Goal: Task Accomplishment & Management: Manage account settings

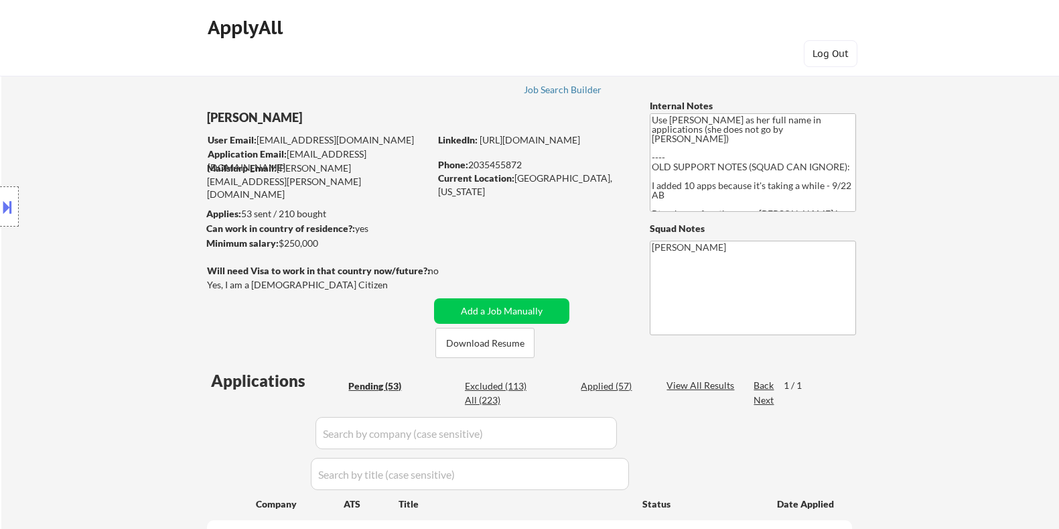
select select ""pending""
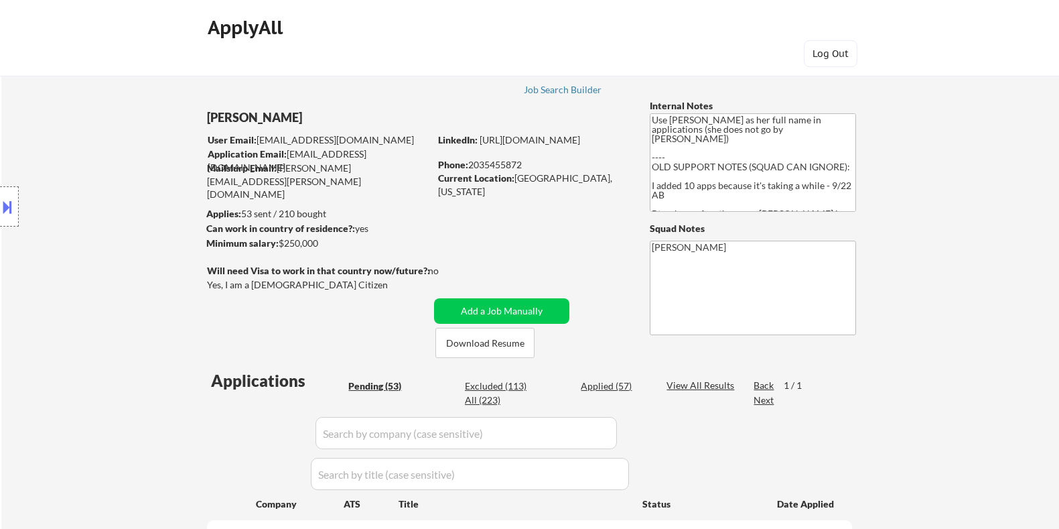
select select ""pending""
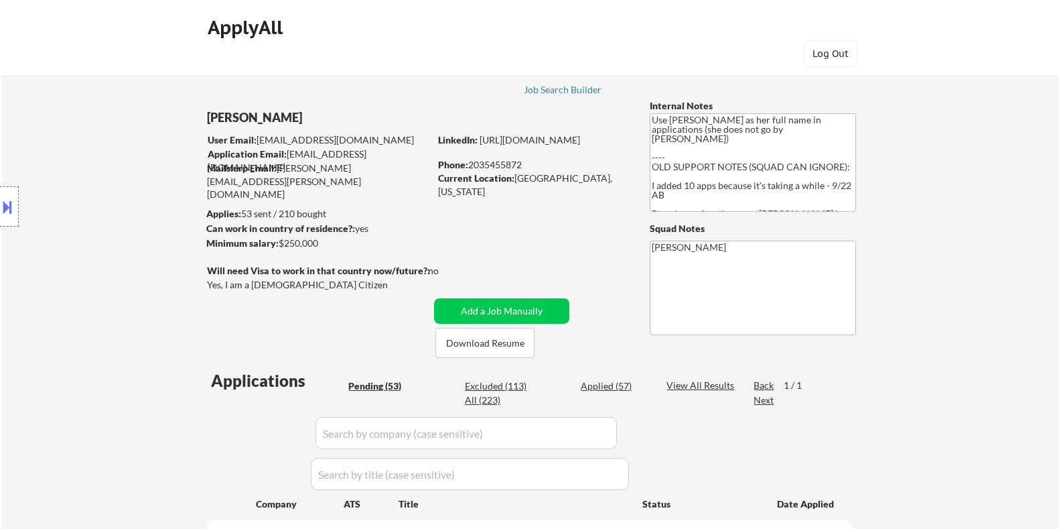
select select ""pending""
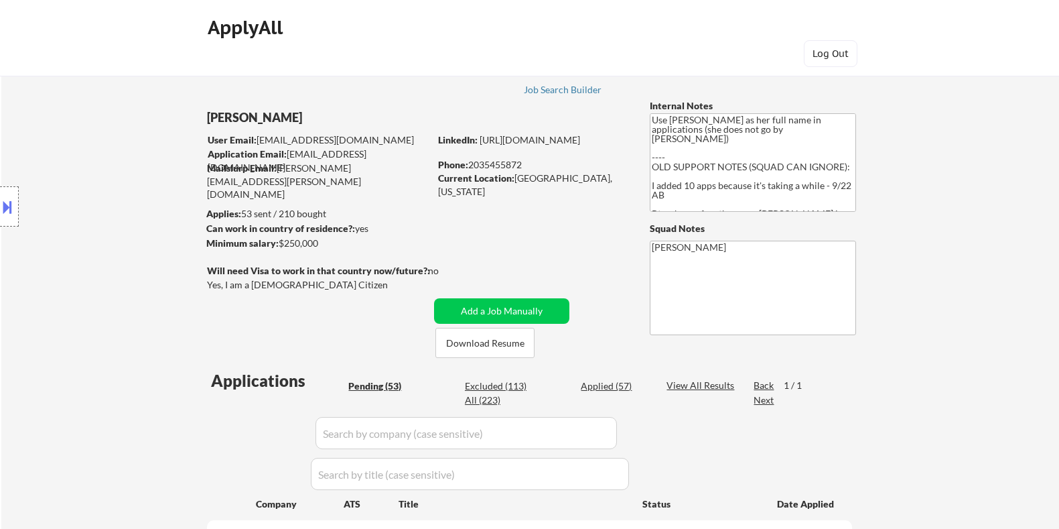
select select ""pending""
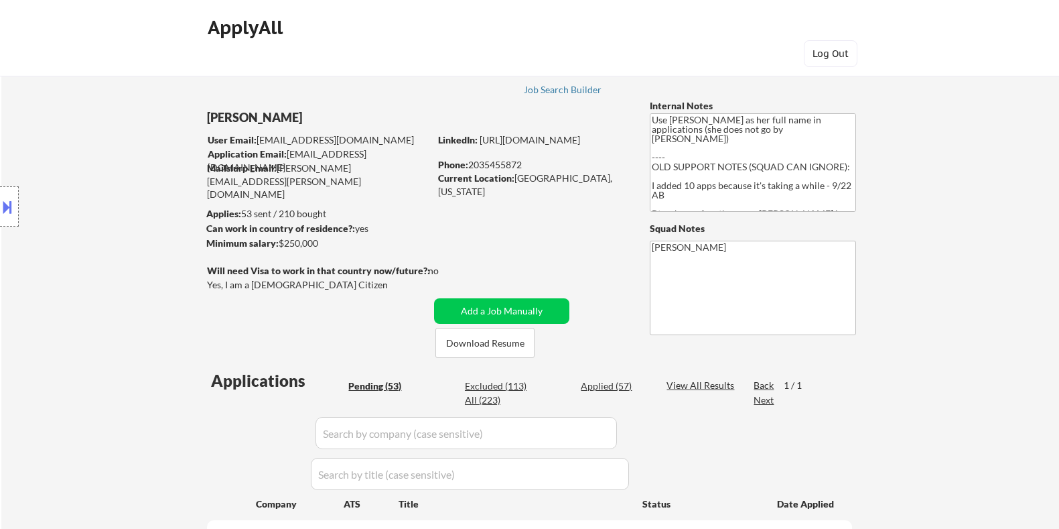
select select ""pending""
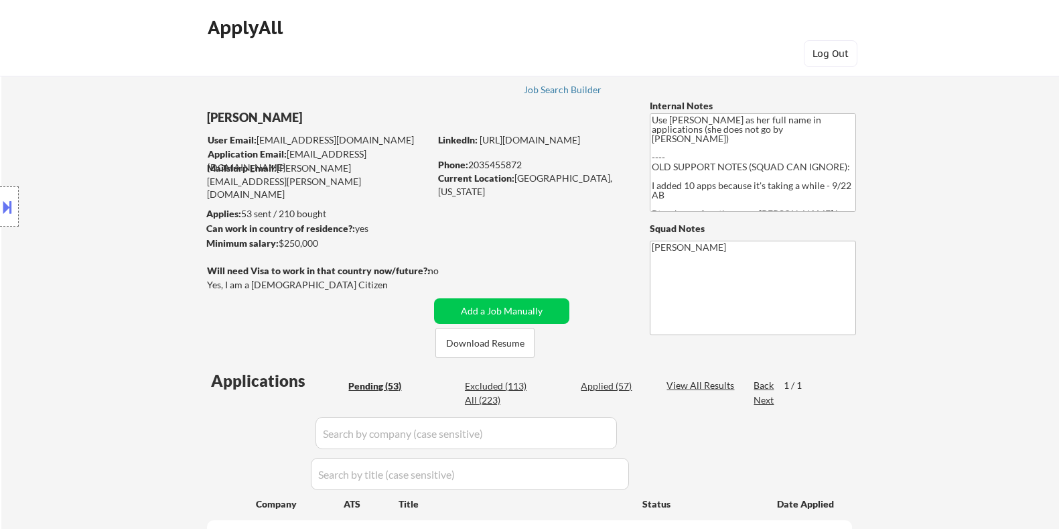
select select ""pending""
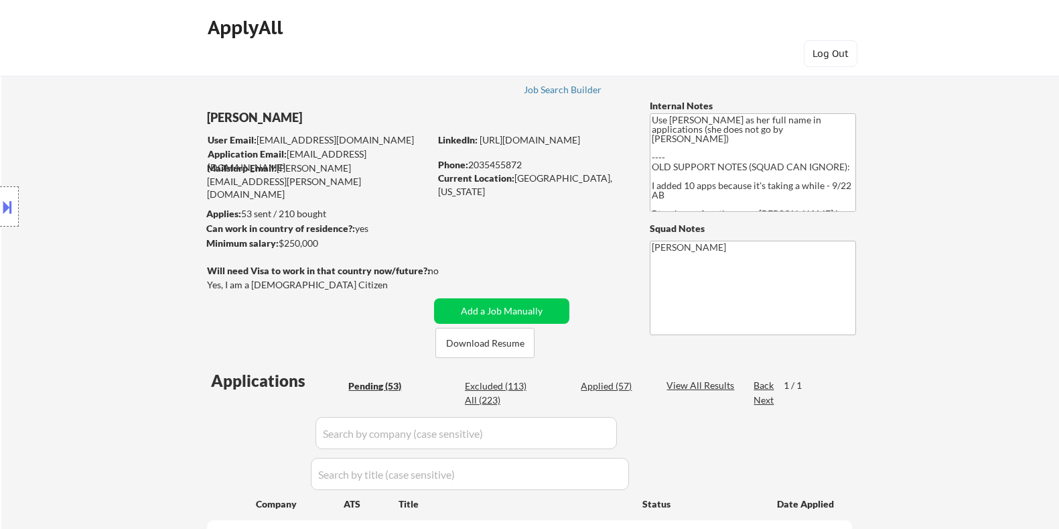
select select ""pending""
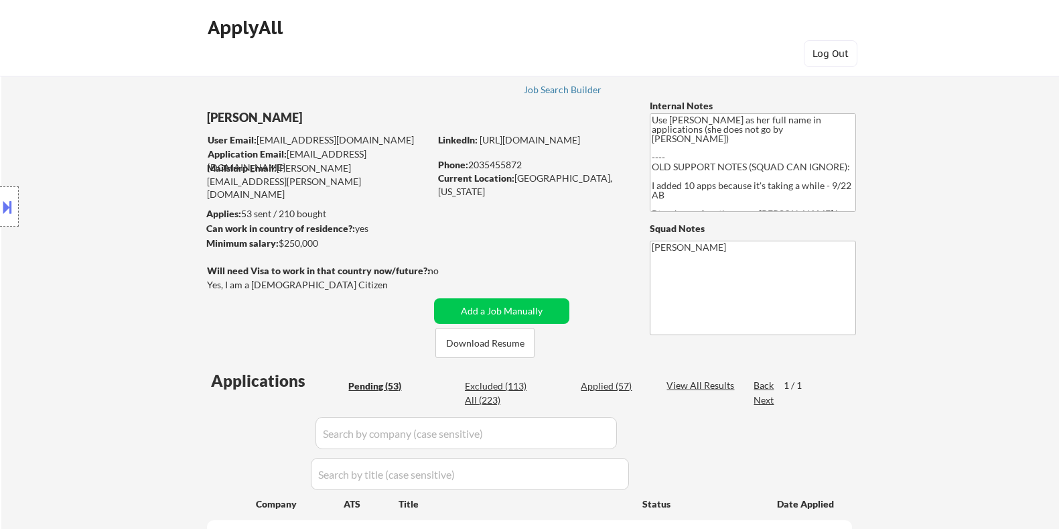
select select ""pending""
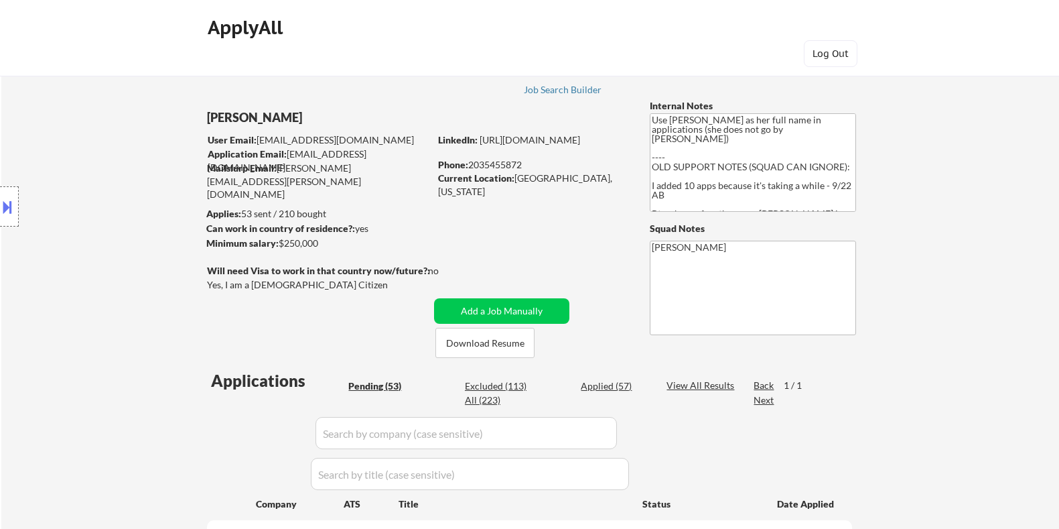
select select ""pending""
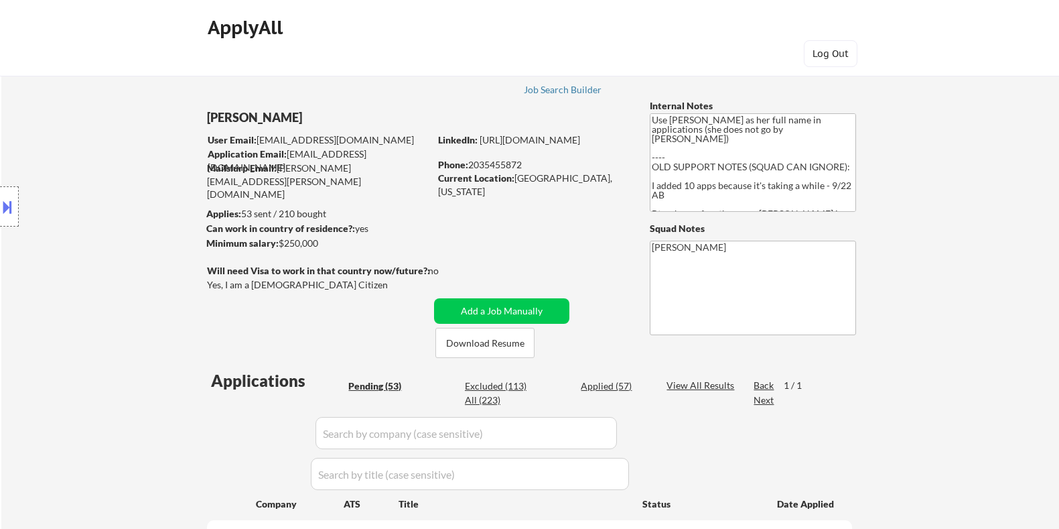
select select ""pending""
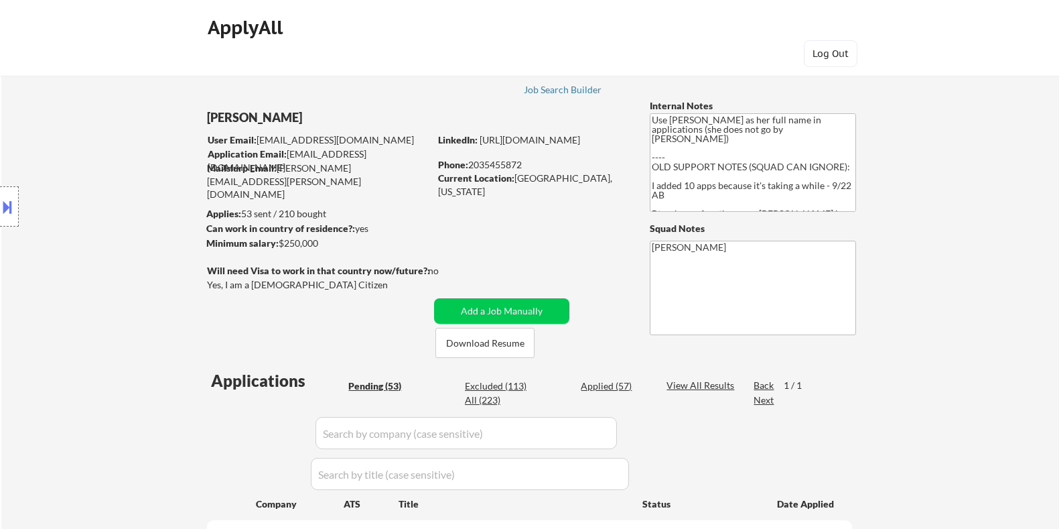
select select ""pending""
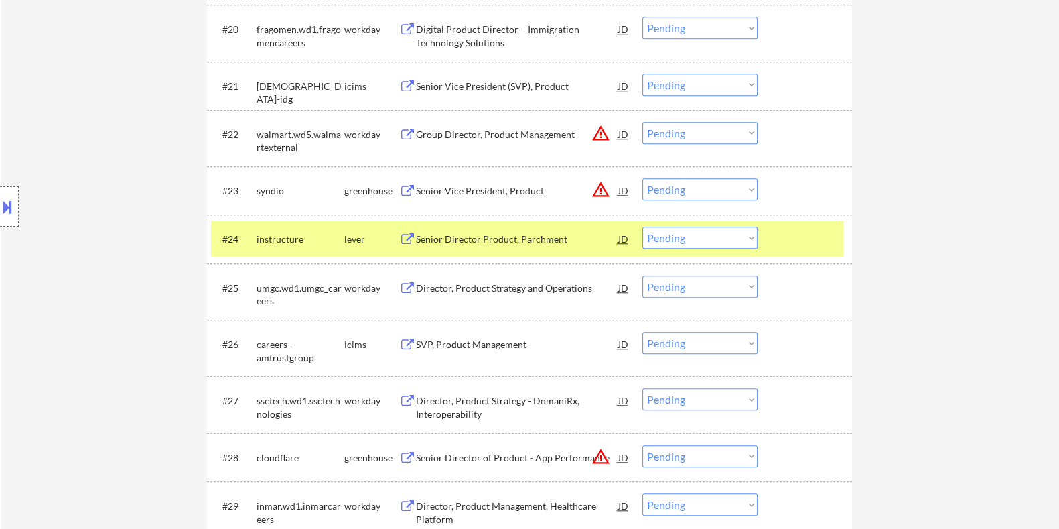
scroll to position [1507, 0]
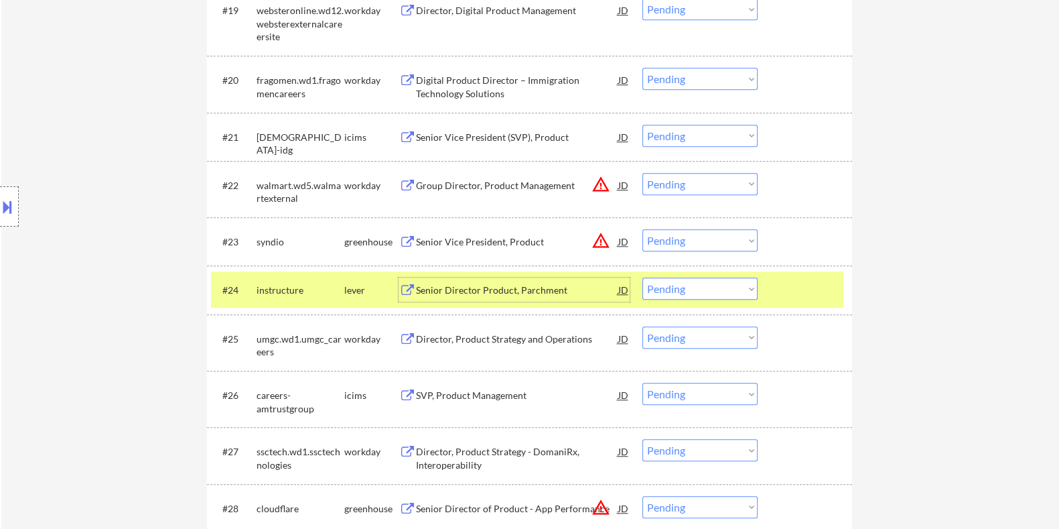
click at [518, 290] on div "Senior Director Product, Parchment" at bounding box center [516, 289] width 202 height 13
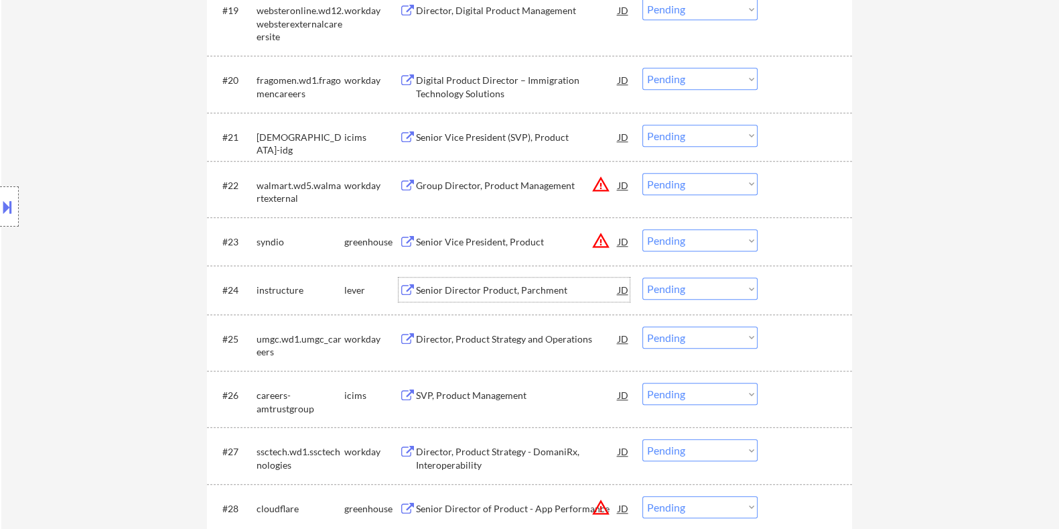
click at [707, 289] on select "Choose an option... Pending Applied Excluded (Questions) Excluded (Expired) Exc…" at bounding box center [700, 288] width 115 height 22
click at [643, 277] on select "Choose an option... Pending Applied Excluded (Questions) Excluded (Expired) Exc…" at bounding box center [700, 288] width 115 height 22
select select ""pending""
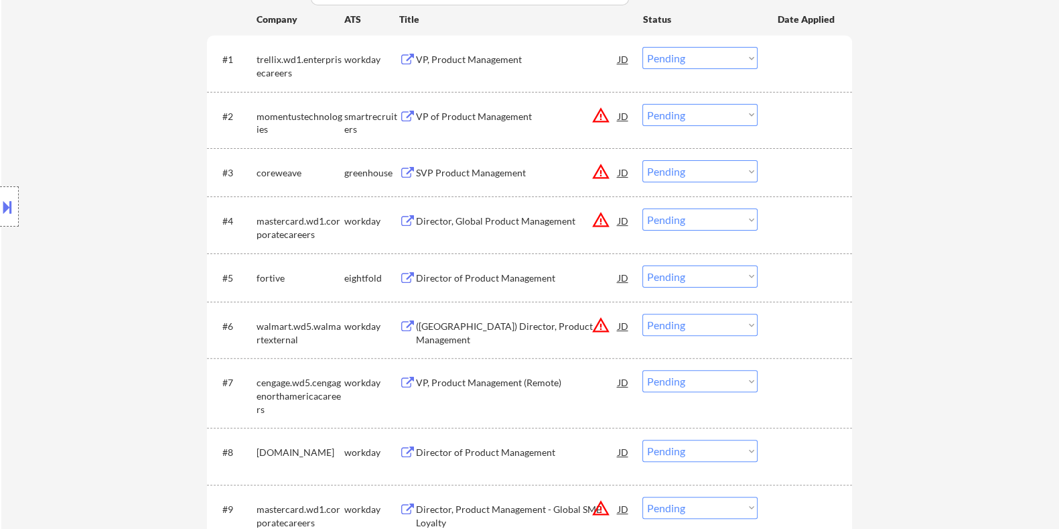
scroll to position [419, 0]
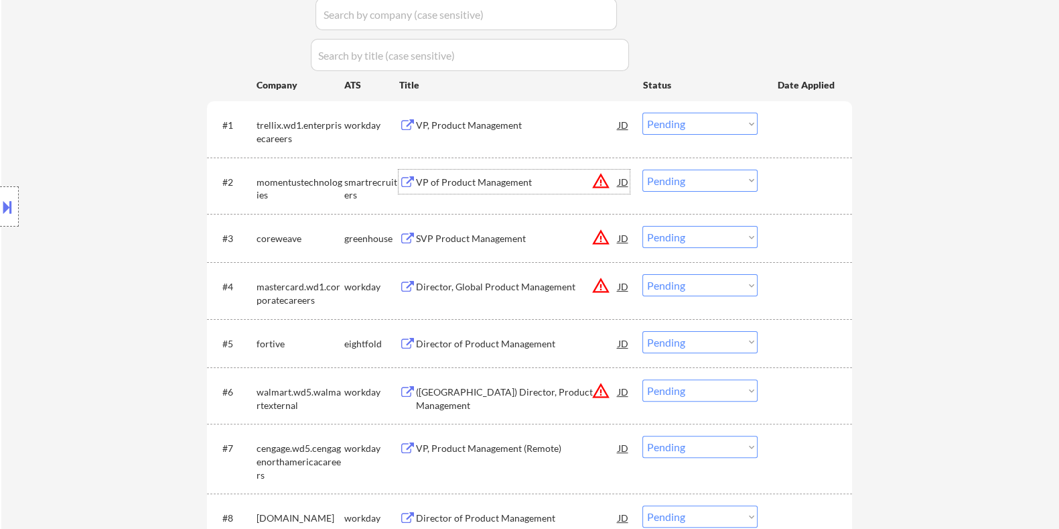
click at [481, 176] on div "VP of Product Management" at bounding box center [516, 182] width 202 height 13
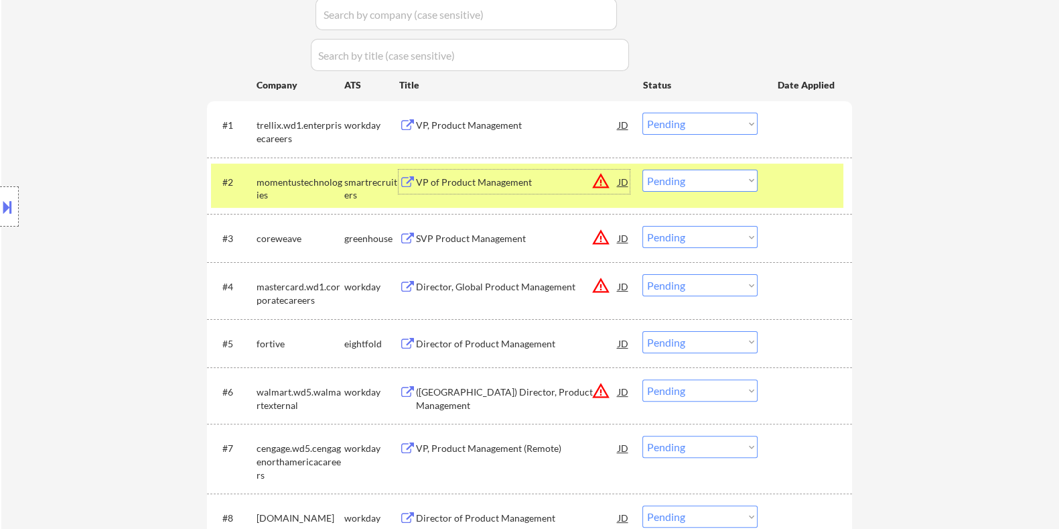
click at [690, 174] on select "Choose an option... Pending Applied Excluded (Questions) Excluded (Expired) Exc…" at bounding box center [700, 181] width 115 height 22
click at [643, 170] on select "Choose an option... Pending Applied Excluded (Questions) Excluded (Expired) Exc…" at bounding box center [700, 181] width 115 height 22
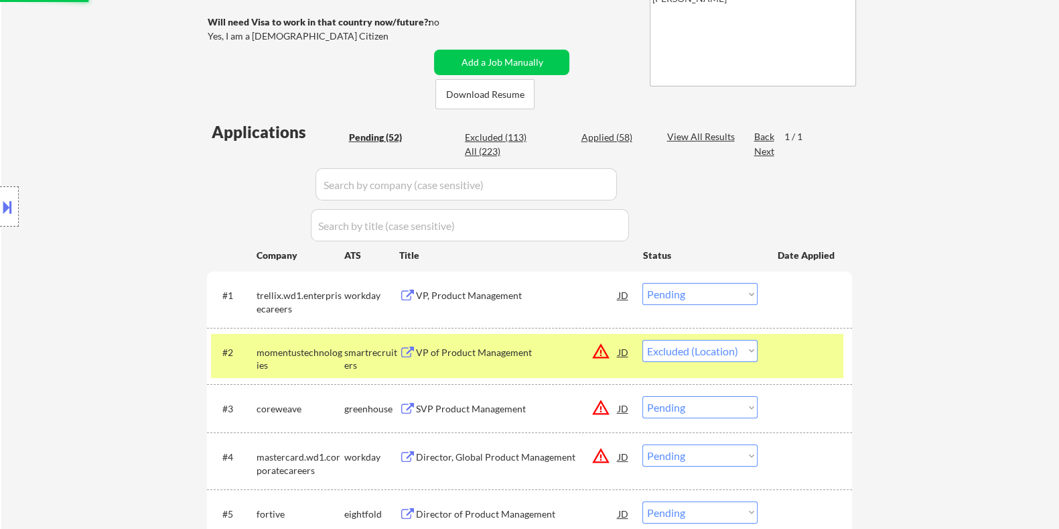
scroll to position [167, 0]
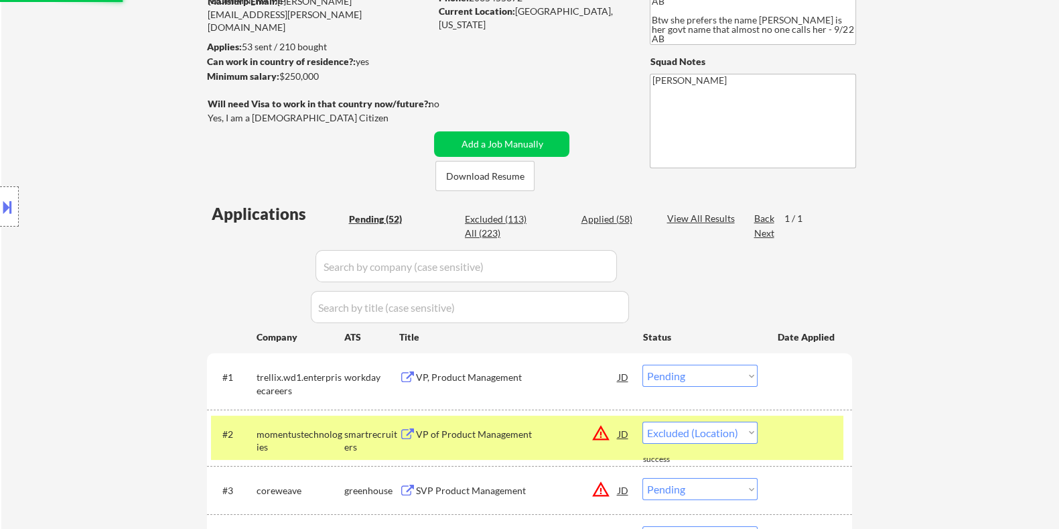
select select ""pending""
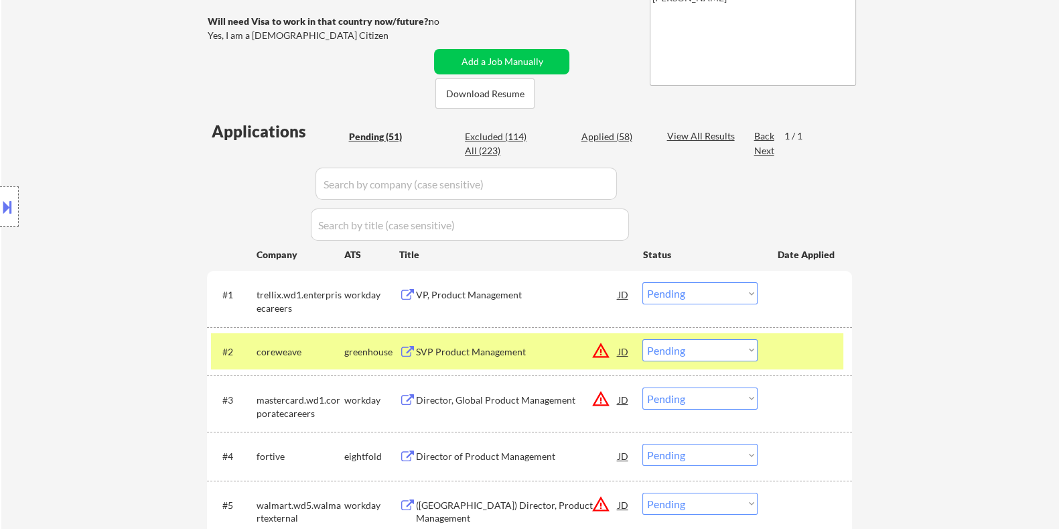
scroll to position [334, 0]
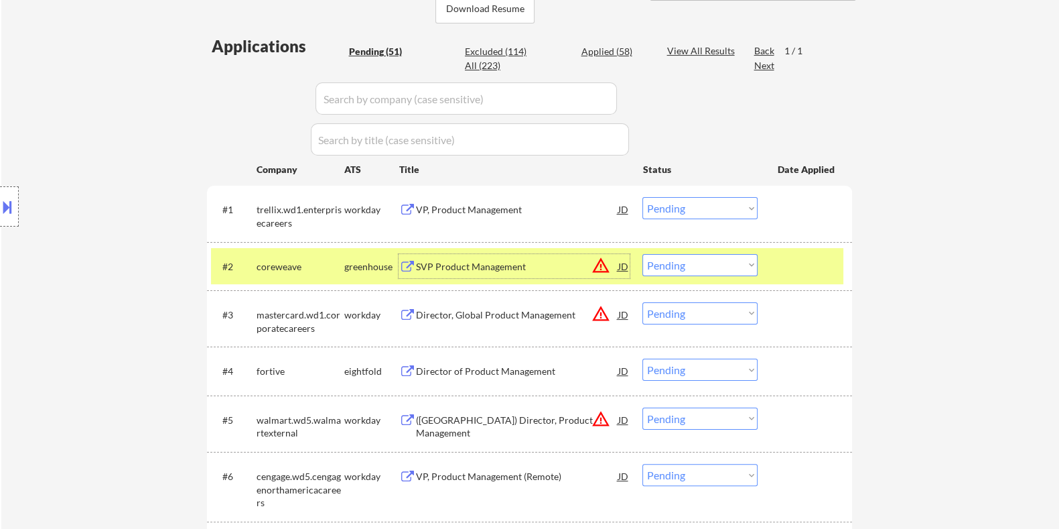
click at [474, 265] on div "SVP Product Management" at bounding box center [516, 266] width 202 height 13
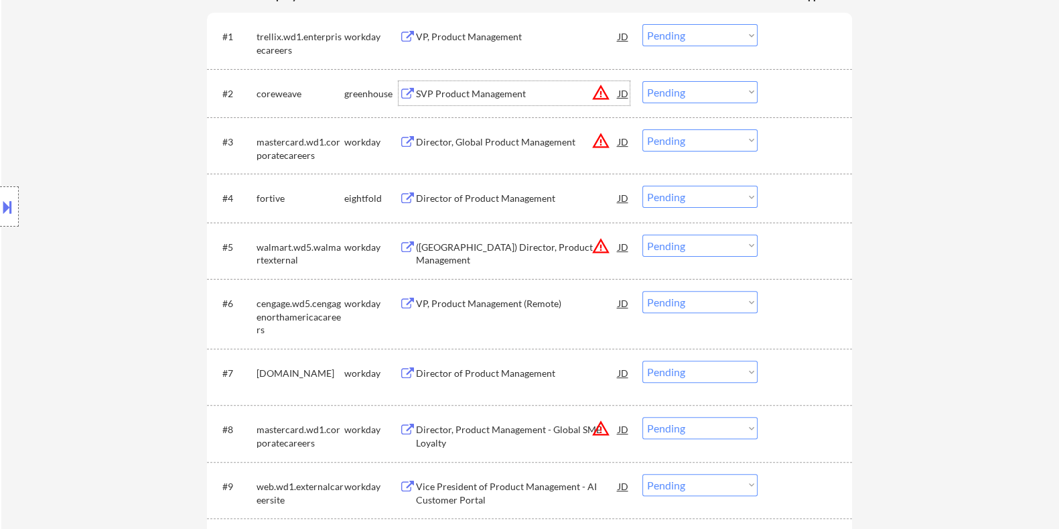
scroll to position [419, 0]
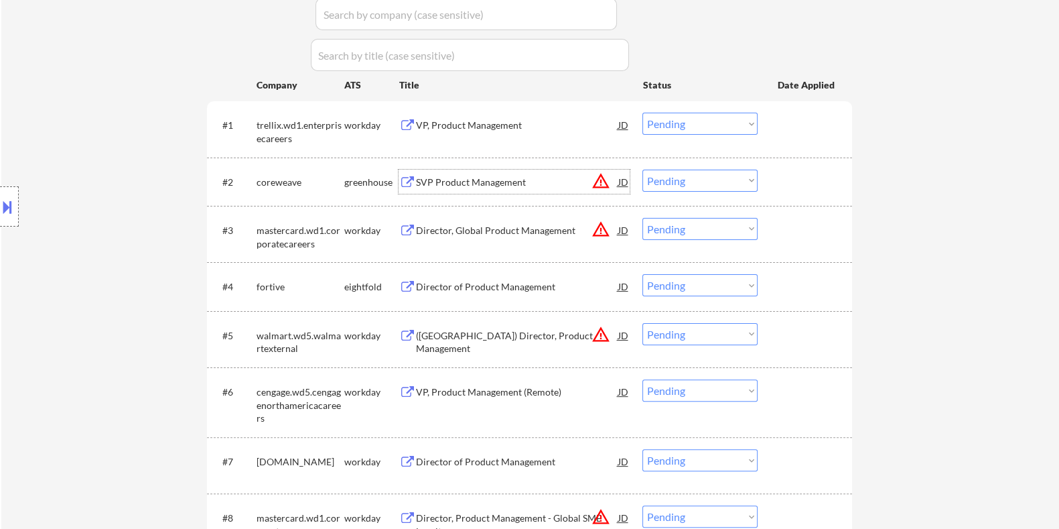
click at [527, 125] on div "VP, Product Management" at bounding box center [516, 125] width 202 height 13
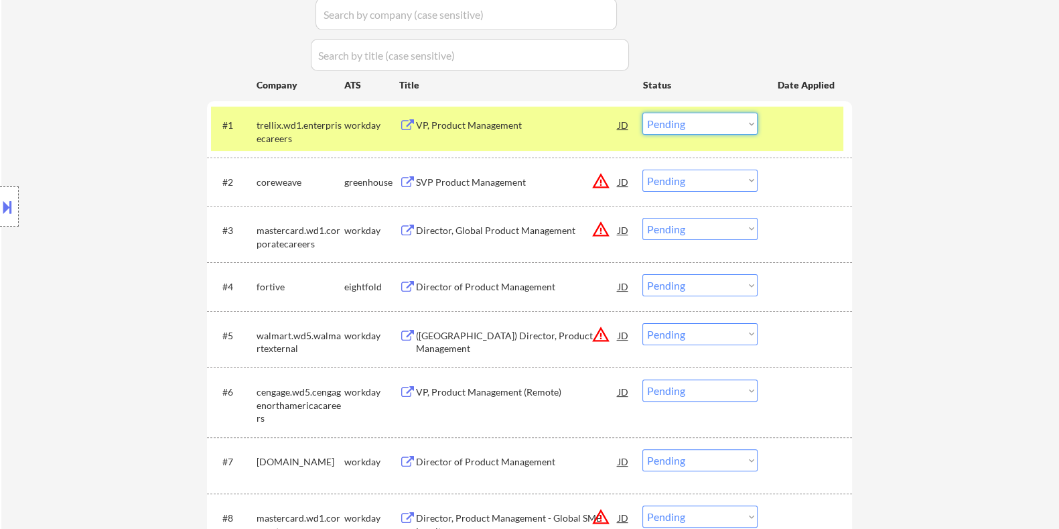
click at [684, 118] on select "Choose an option... Pending Applied Excluded (Questions) Excluded (Expired) Exc…" at bounding box center [700, 124] width 115 height 22
click at [643, 113] on select "Choose an option... Pending Applied Excluded (Questions) Excluded (Expired) Exc…" at bounding box center [700, 124] width 115 height 22
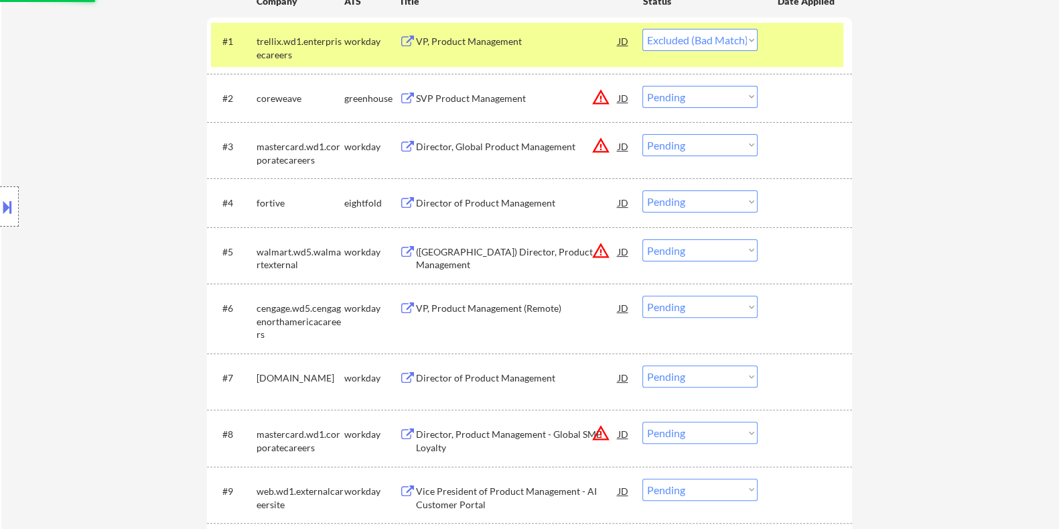
scroll to position [586, 0]
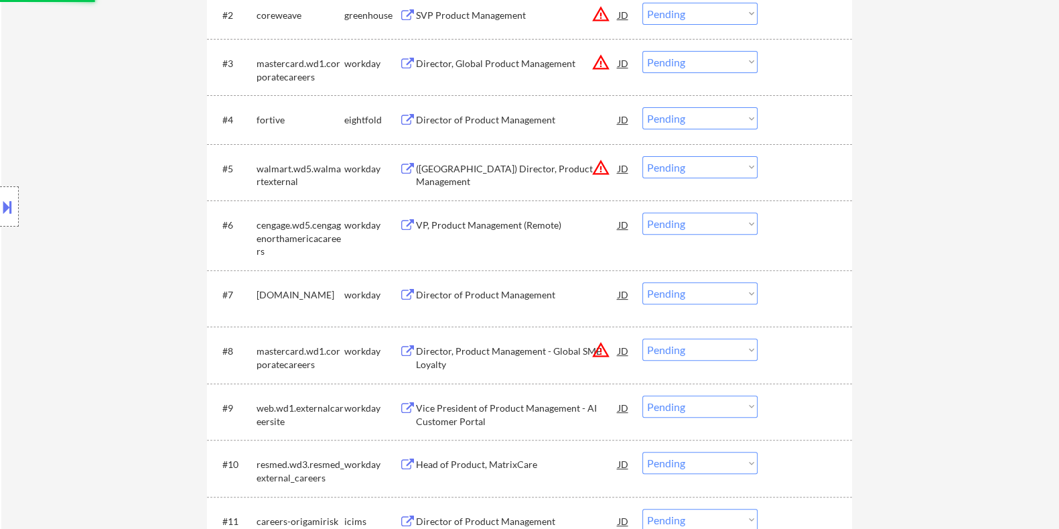
select select ""pending""
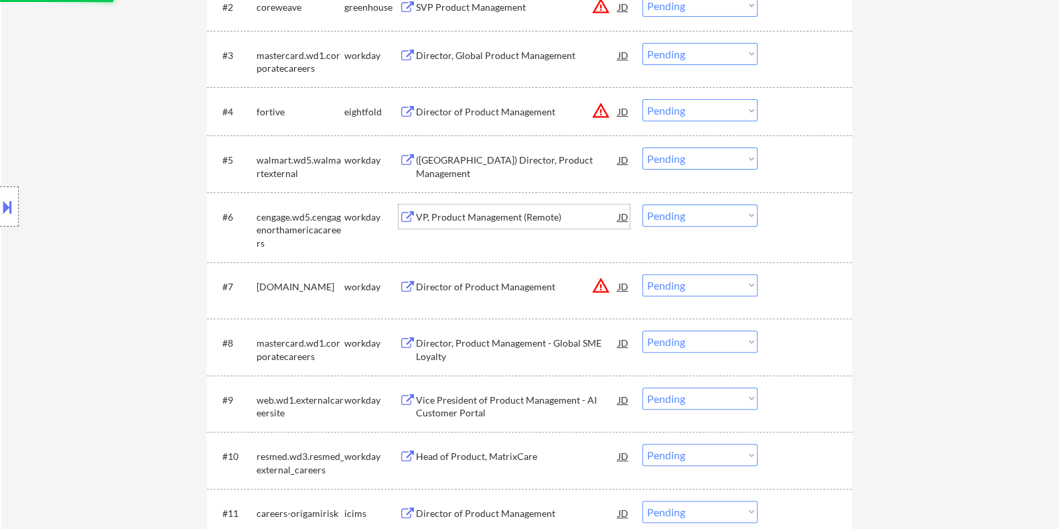
click at [502, 222] on div "VP, Product Management (Remote)" at bounding box center [516, 216] width 202 height 13
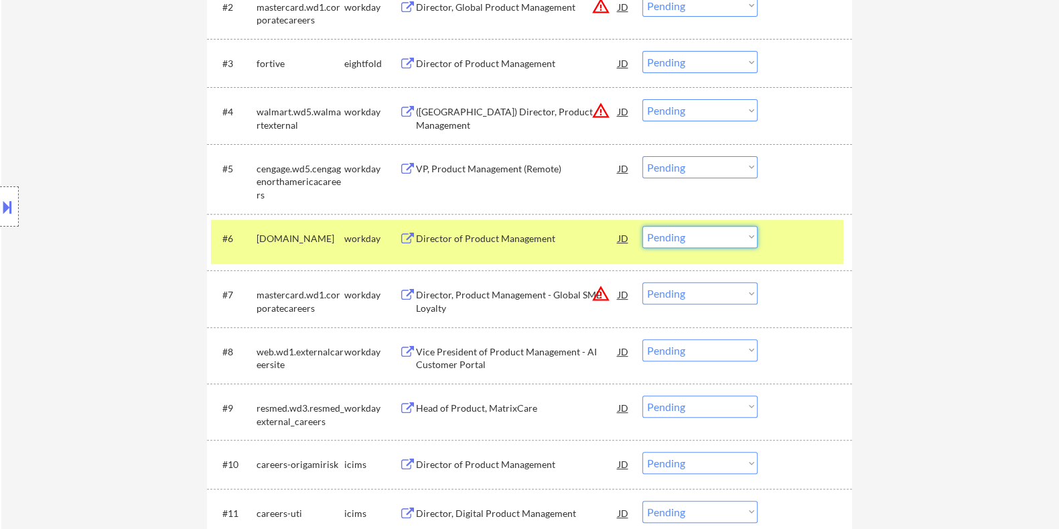
click at [690, 229] on select "Choose an option... Pending Applied Excluded (Questions) Excluded (Expired) Exc…" at bounding box center [700, 237] width 115 height 22
click at [643, 226] on select "Choose an option... Pending Applied Excluded (Questions) Excluded (Expired) Exc…" at bounding box center [700, 237] width 115 height 22
select select ""pending""
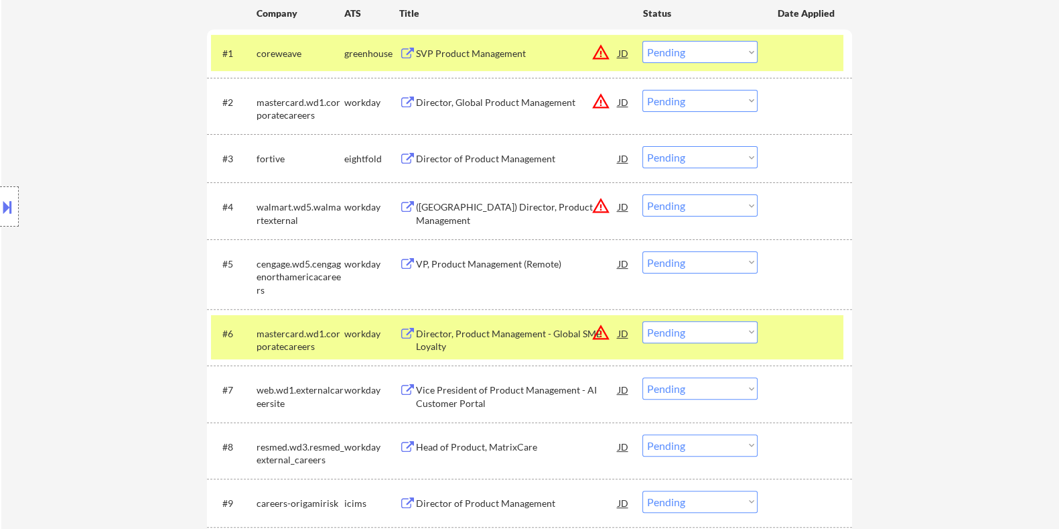
scroll to position [502, 0]
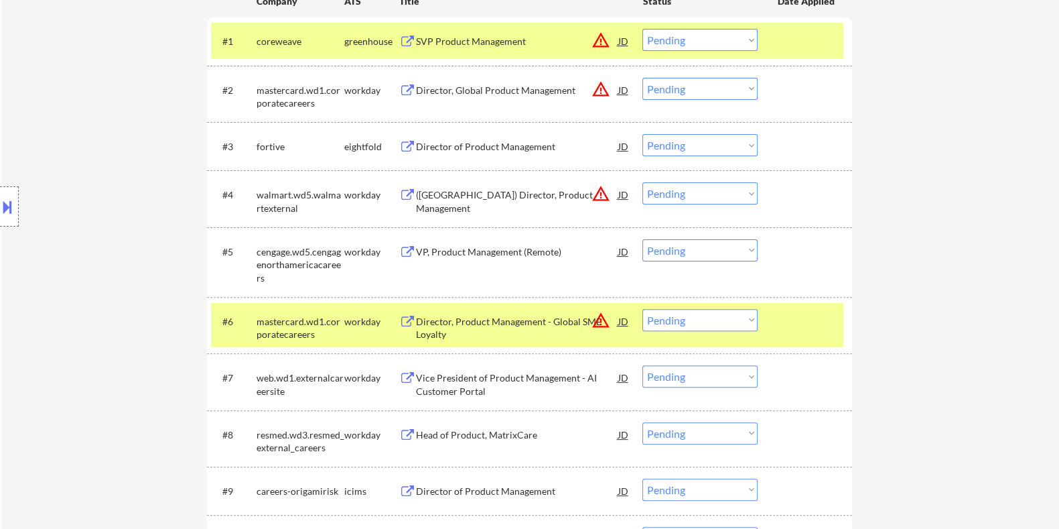
click at [535, 251] on div "VP, Product Management (Remote)" at bounding box center [516, 251] width 202 height 13
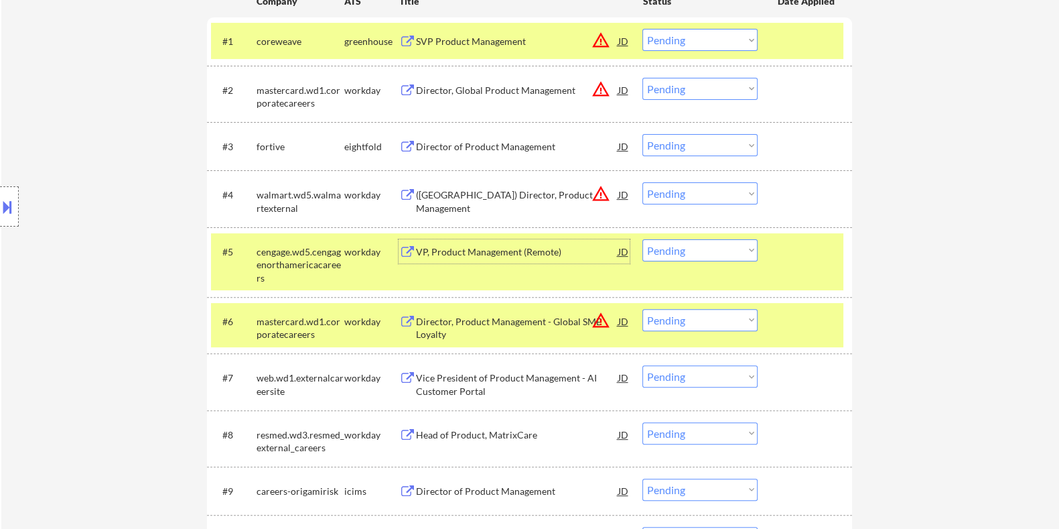
click at [681, 253] on select "Choose an option... Pending Applied Excluded (Questions) Excluded (Expired) Exc…" at bounding box center [700, 250] width 115 height 22
click at [643, 239] on select "Choose an option... Pending Applied Excluded (Questions) Excluded (Expired) Exc…" at bounding box center [700, 250] width 115 height 22
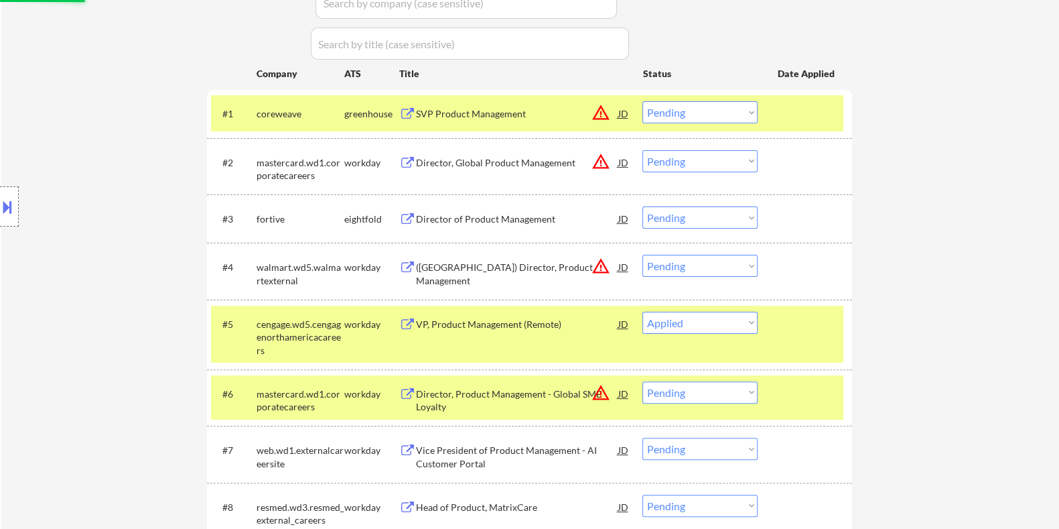
scroll to position [419, 0]
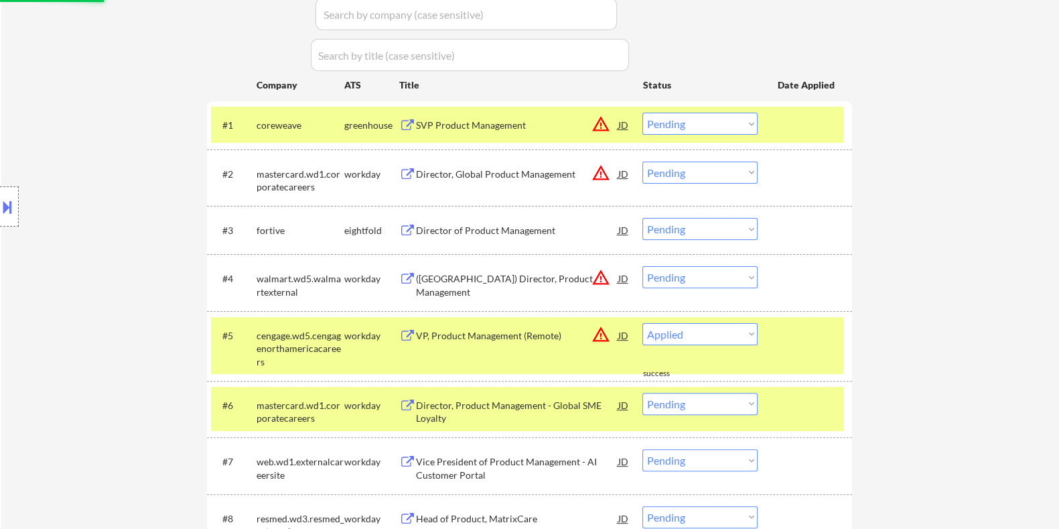
select select ""pending""
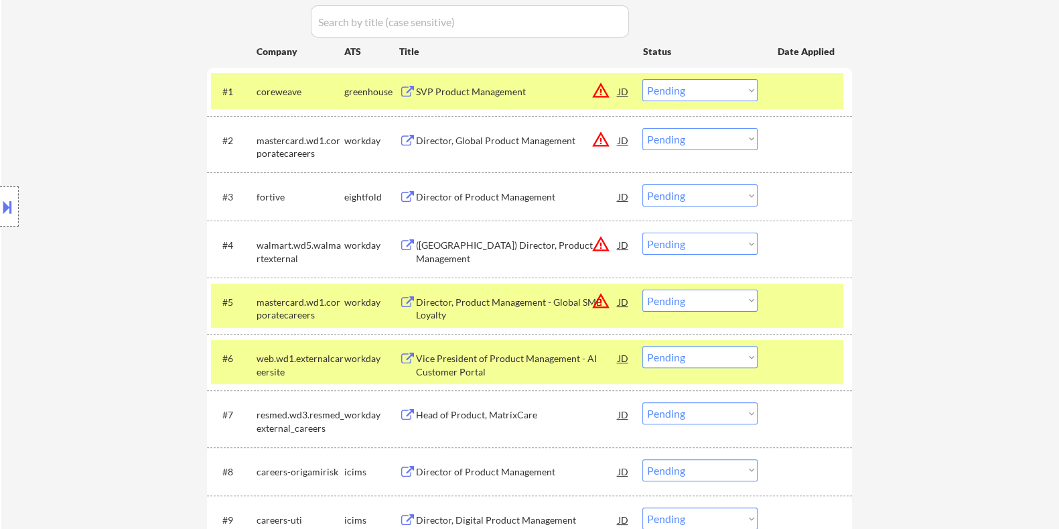
scroll to position [502, 0]
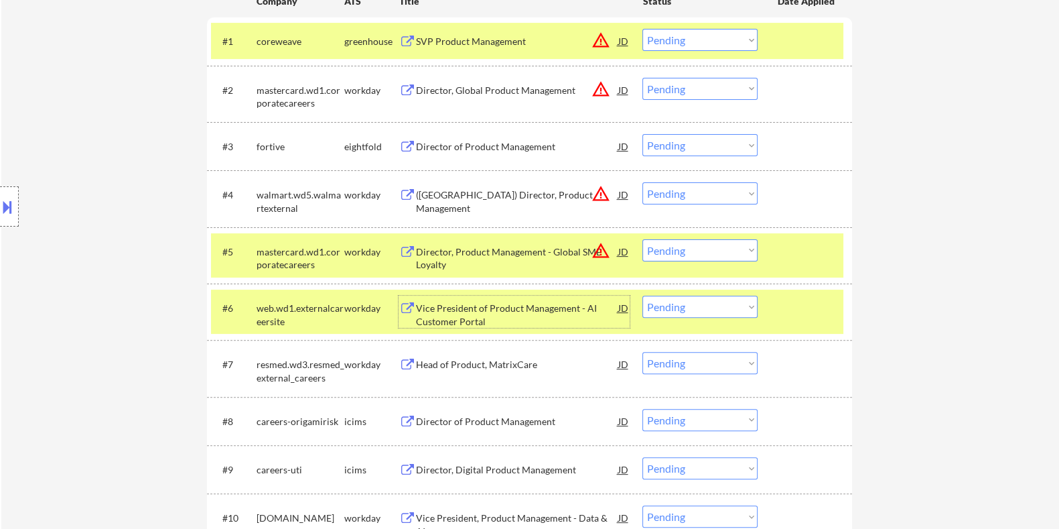
click at [470, 313] on div "Vice President of Product Management - AI Customer Portal" at bounding box center [516, 314] width 202 height 26
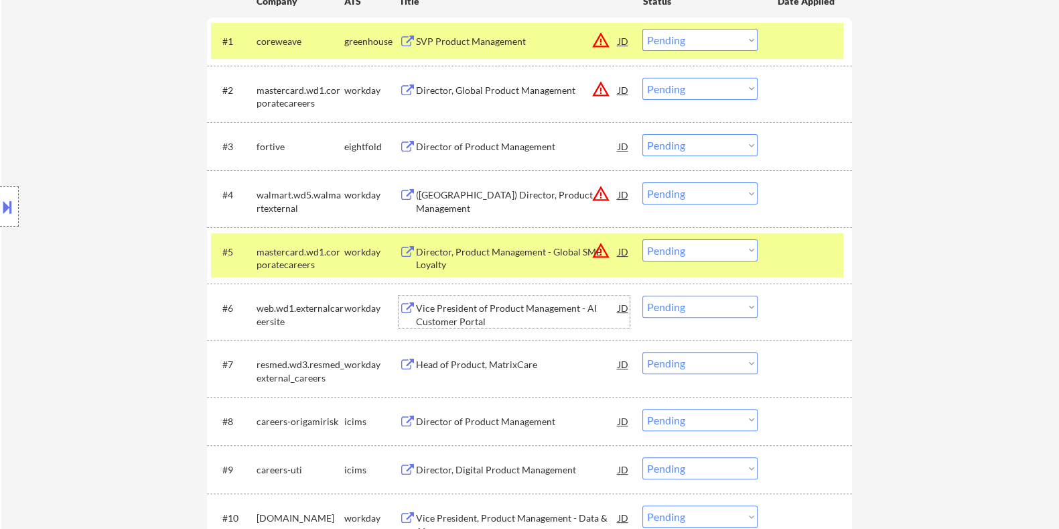
scroll to position [669, 0]
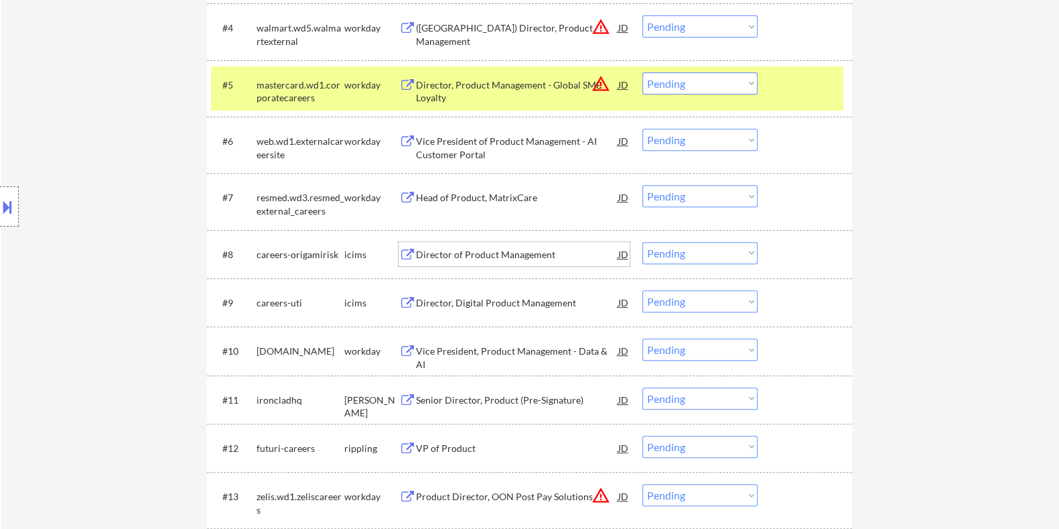
click at [479, 245] on div "Director of Product Management" at bounding box center [516, 254] width 202 height 24
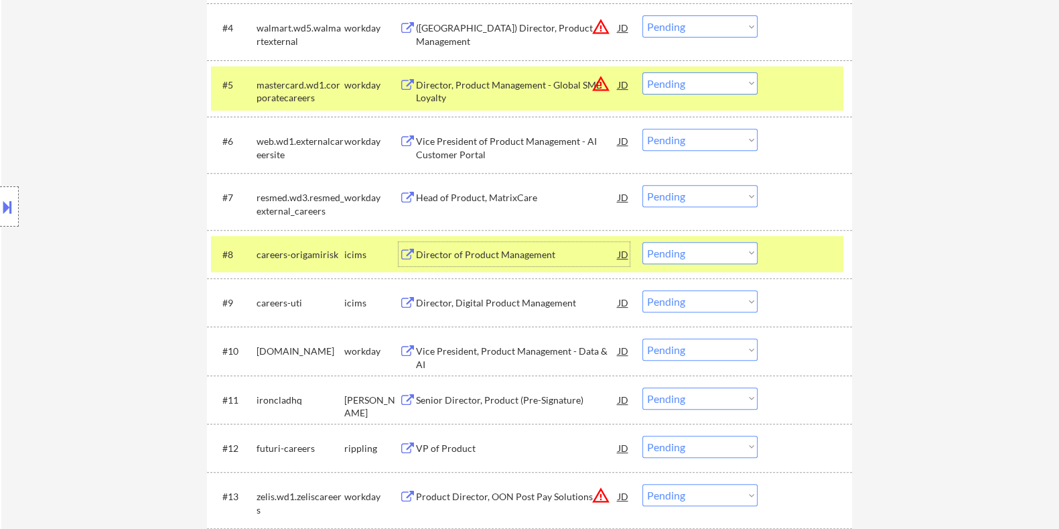
click at [724, 251] on select "Choose an option... Pending Applied Excluded (Questions) Excluded (Expired) Exc…" at bounding box center [700, 253] width 115 height 22
click at [643, 242] on select "Choose an option... Pending Applied Excluded (Questions) Excluded (Expired) Exc…" at bounding box center [700, 253] width 115 height 22
select select ""pending""
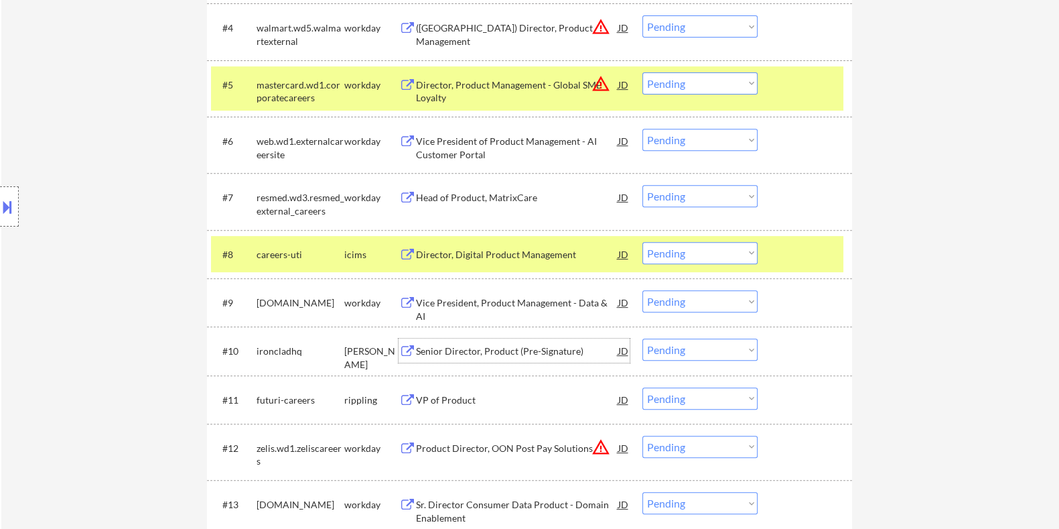
click at [494, 350] on div "Senior Director, Product (Pre-Signature)" at bounding box center [516, 350] width 202 height 13
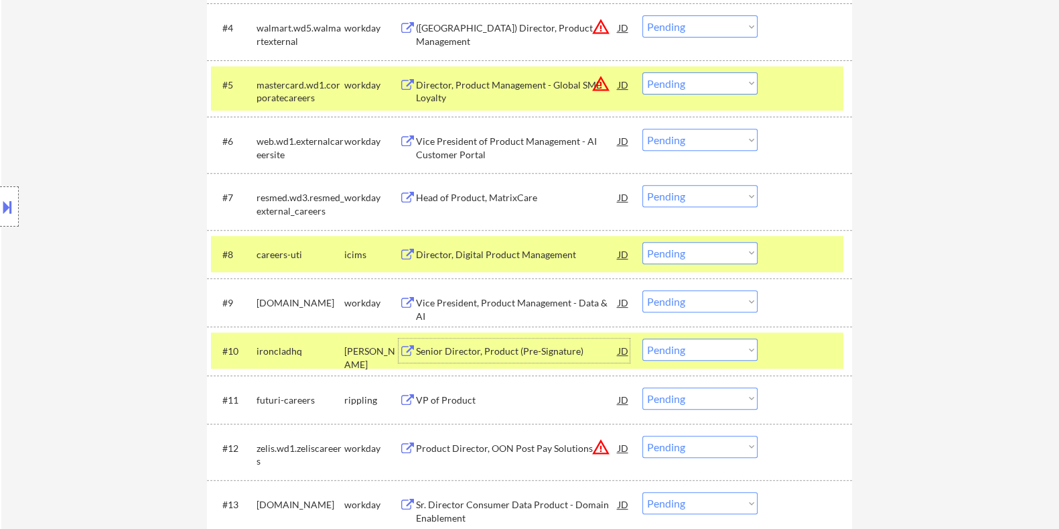
click at [690, 350] on select "Choose an option... Pending Applied Excluded (Questions) Excluded (Expired) Exc…" at bounding box center [700, 349] width 115 height 22
click at [643, 338] on select "Choose an option... Pending Applied Excluded (Questions) Excluded (Expired) Exc…" at bounding box center [700, 349] width 115 height 22
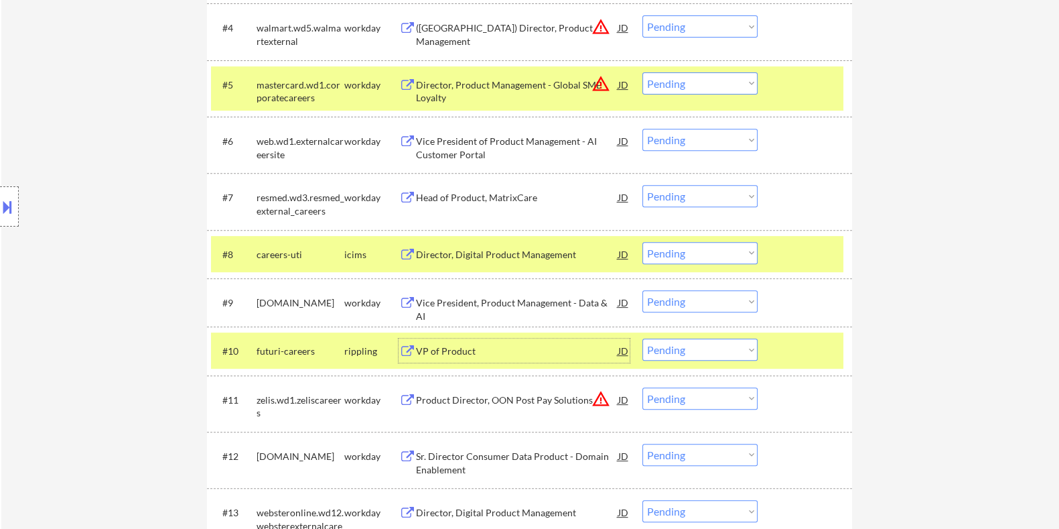
click at [460, 346] on div "VP of Product" at bounding box center [516, 350] width 202 height 13
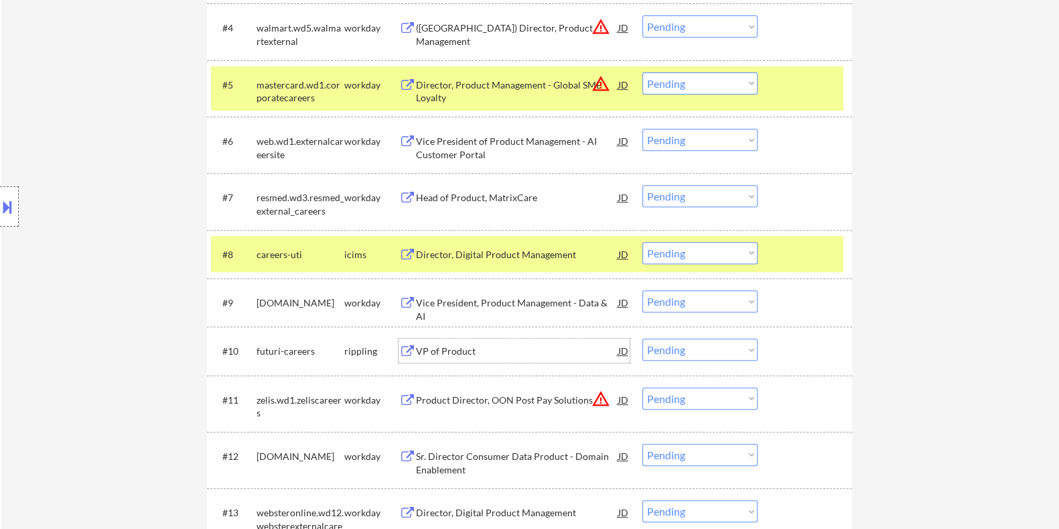
click at [677, 353] on select "Choose an option... Pending Applied Excluded (Questions) Excluded (Expired) Exc…" at bounding box center [700, 349] width 115 height 22
click at [643, 338] on select "Choose an option... Pending Applied Excluded (Questions) Excluded (Expired) Exc…" at bounding box center [700, 349] width 115 height 22
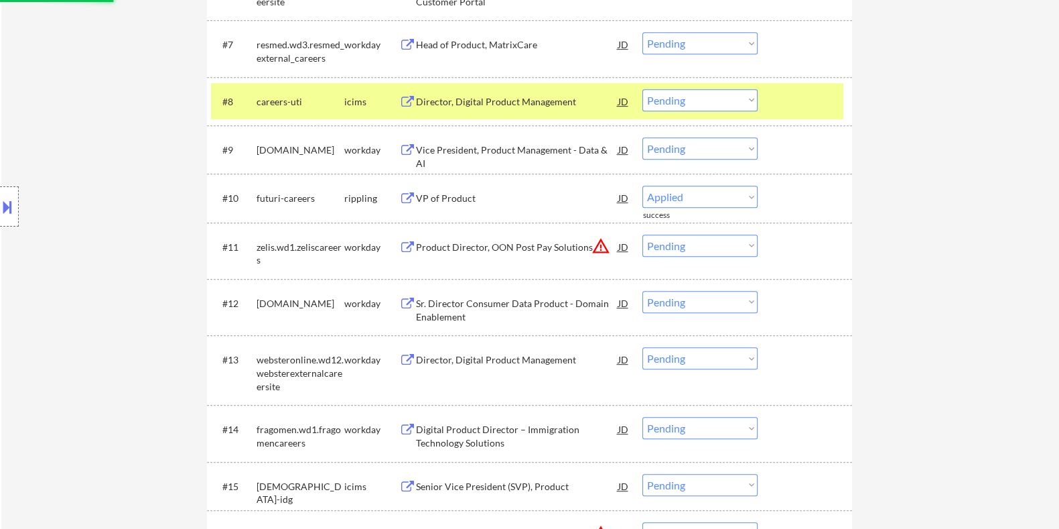
select select ""pending""
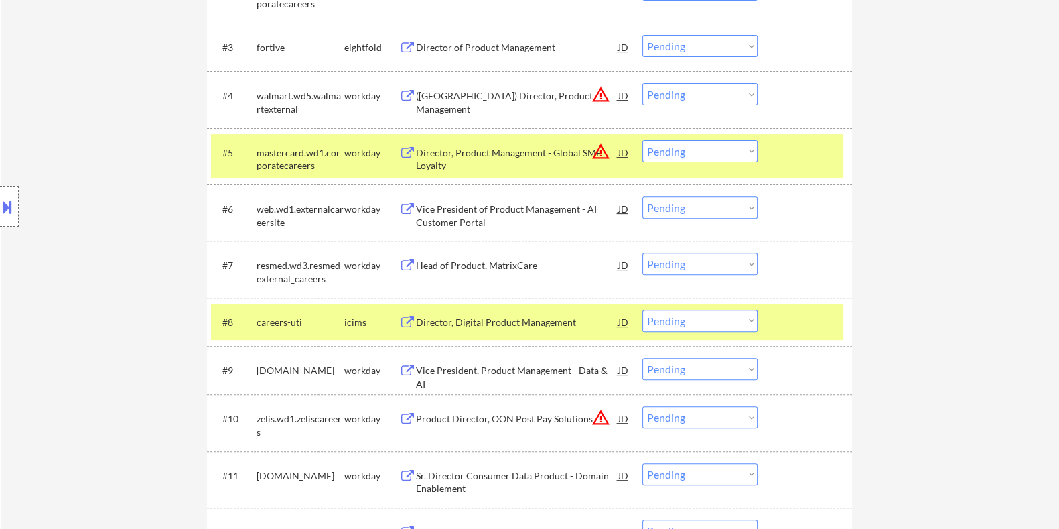
scroll to position [586, 0]
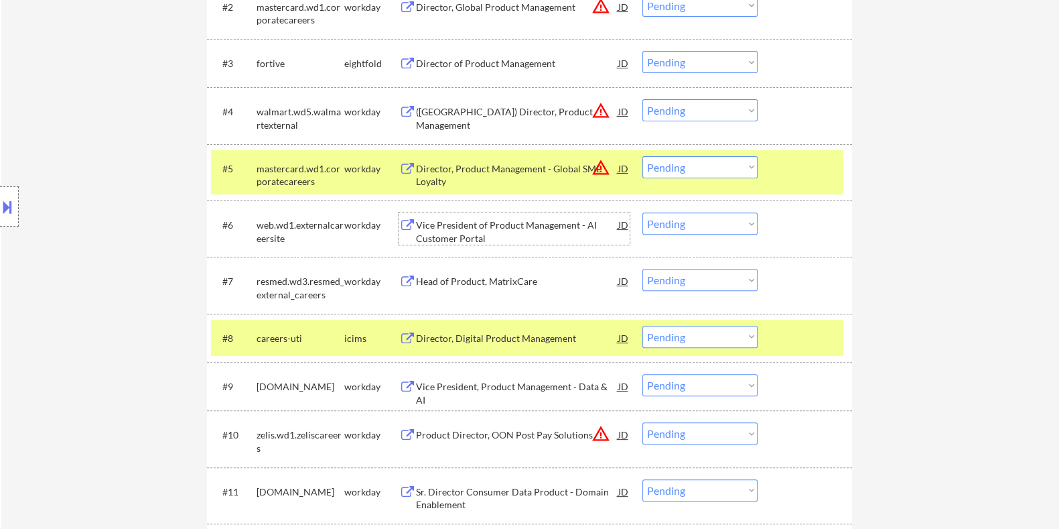
click at [466, 223] on div "Vice President of Product Management - AI Customer Portal" at bounding box center [516, 231] width 202 height 26
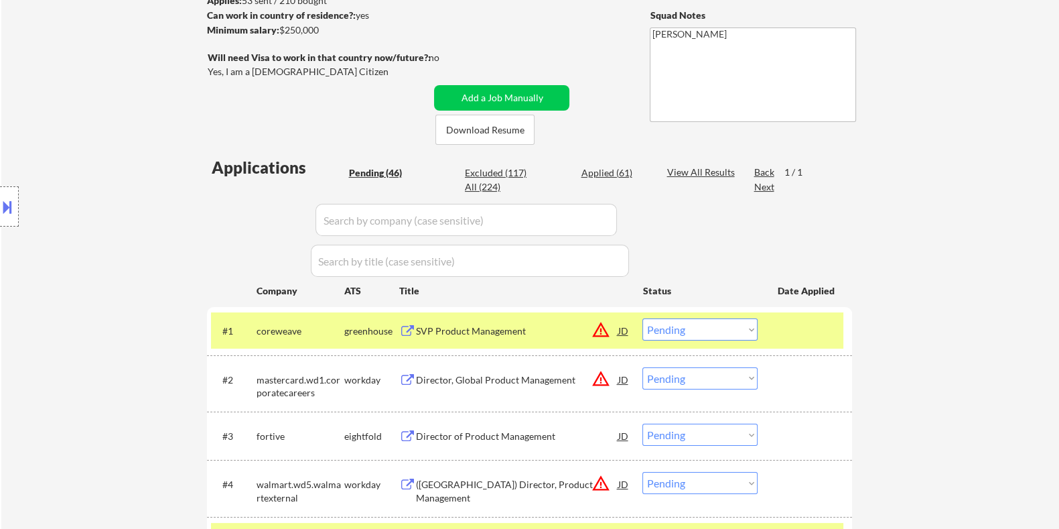
scroll to position [124, 0]
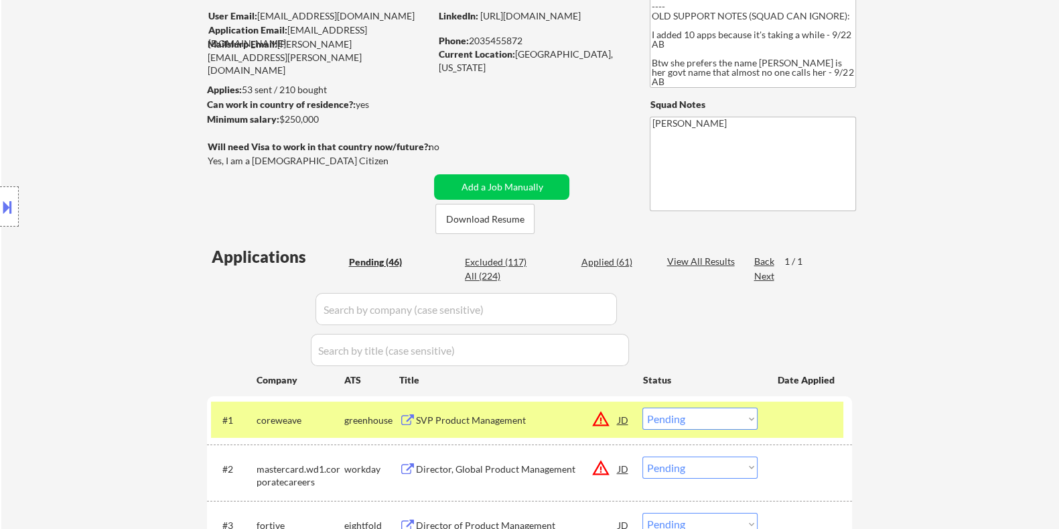
drag, startPoint x: 334, startPoint y: 120, endPoint x: 281, endPoint y: 116, distance: 53.7
click at [281, 116] on div "Minimum salary: $250,000" at bounding box center [317, 119] width 223 height 13
copy div "$250,000"
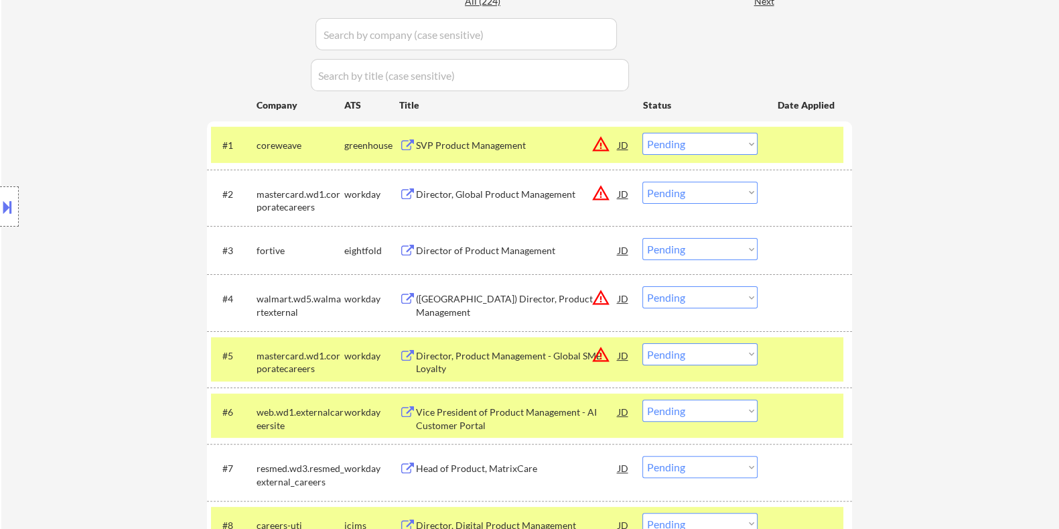
scroll to position [459, 0]
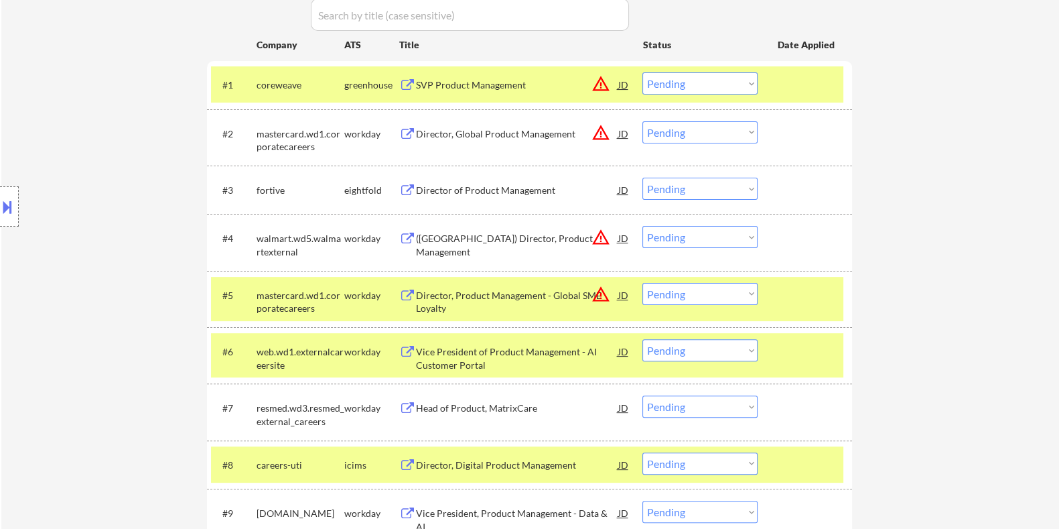
click at [685, 351] on select "Choose an option... Pending Applied Excluded (Questions) Excluded (Expired) Exc…" at bounding box center [700, 350] width 115 height 22
click at [643, 339] on select "Choose an option... Pending Applied Excluded (Questions) Excluded (Expired) Exc…" at bounding box center [700, 350] width 115 height 22
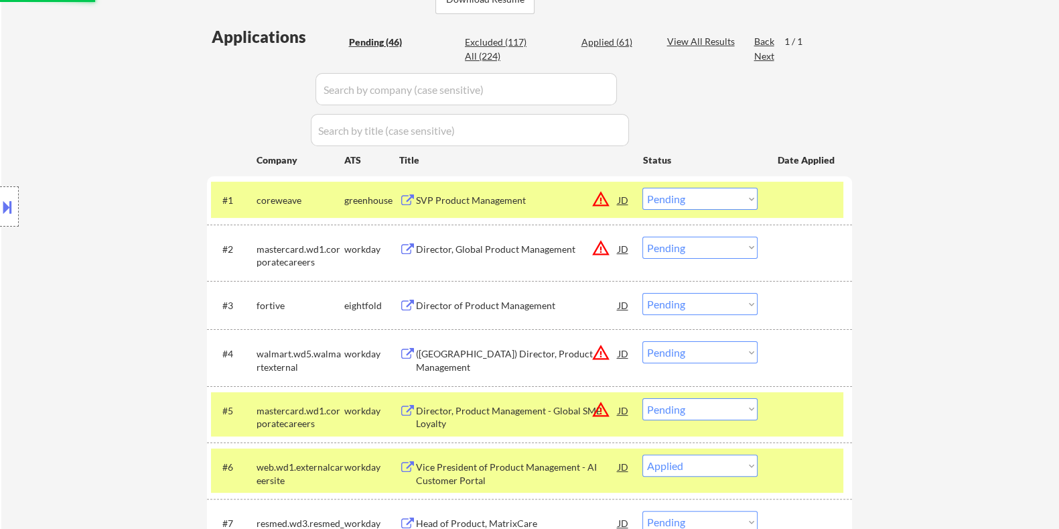
scroll to position [291, 0]
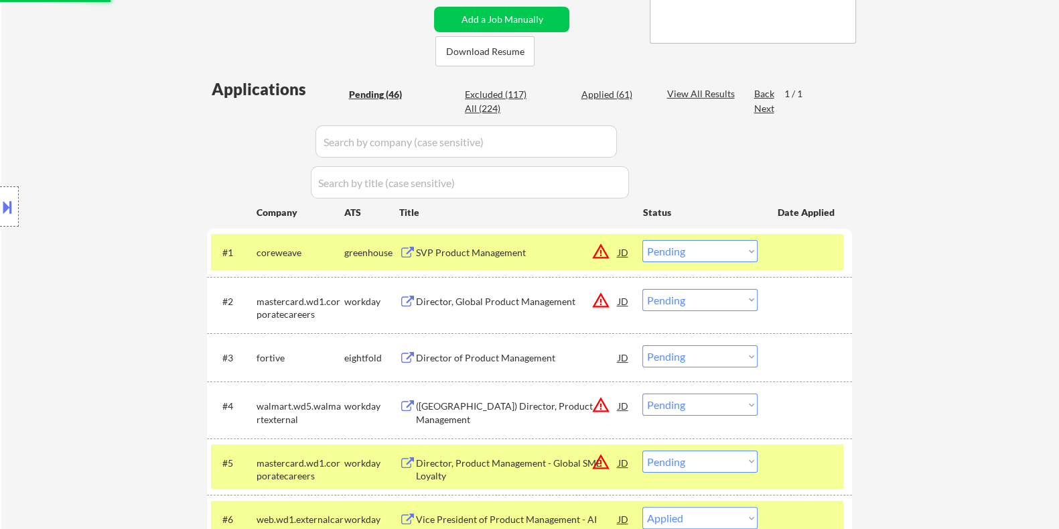
select select ""pending""
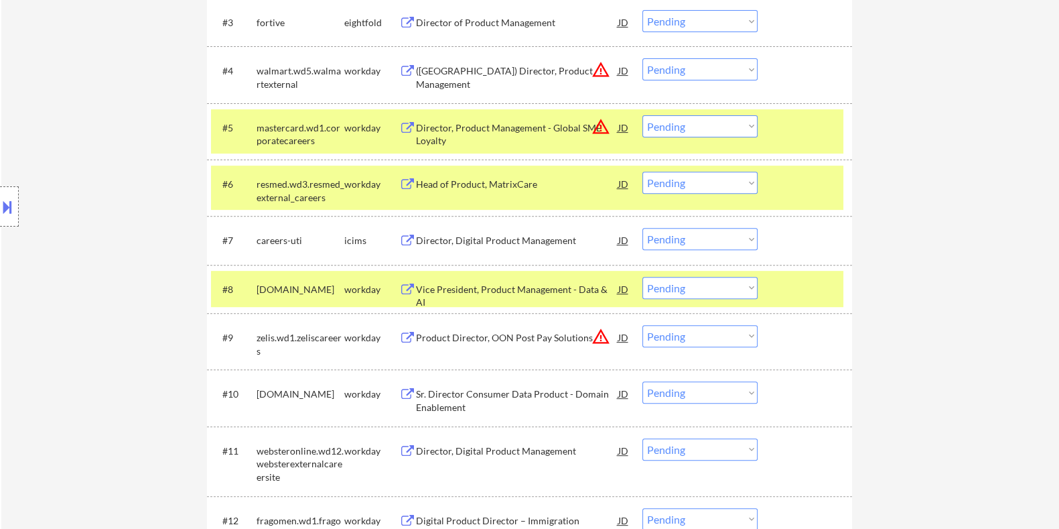
scroll to position [710, 0]
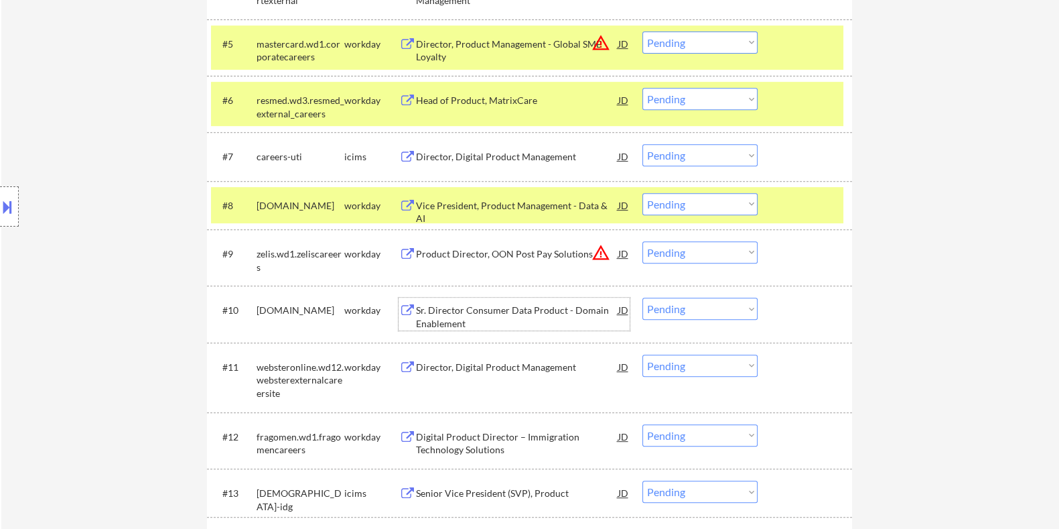
click at [499, 310] on div "Sr. Director Consumer Data Product - Domain Enablement" at bounding box center [516, 317] width 202 height 26
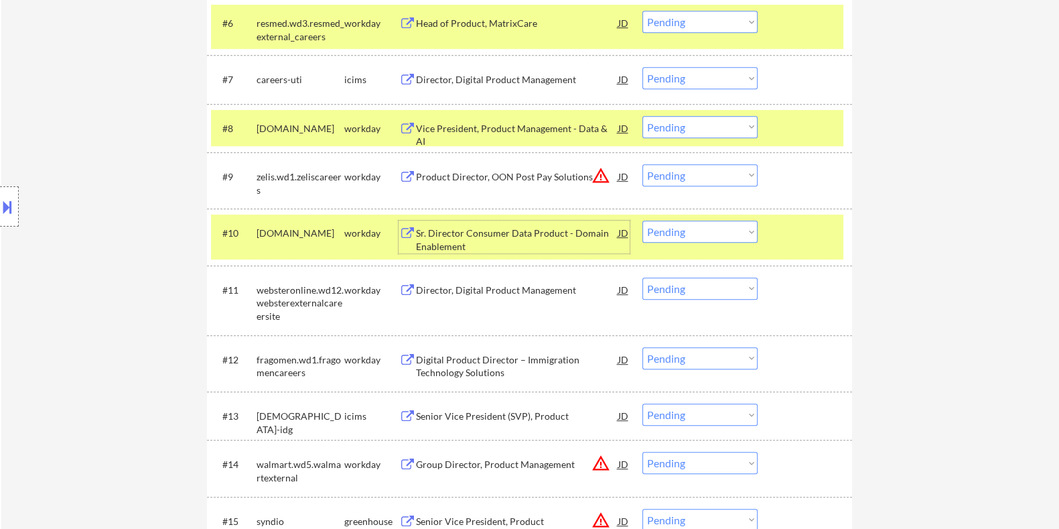
scroll to position [794, 0]
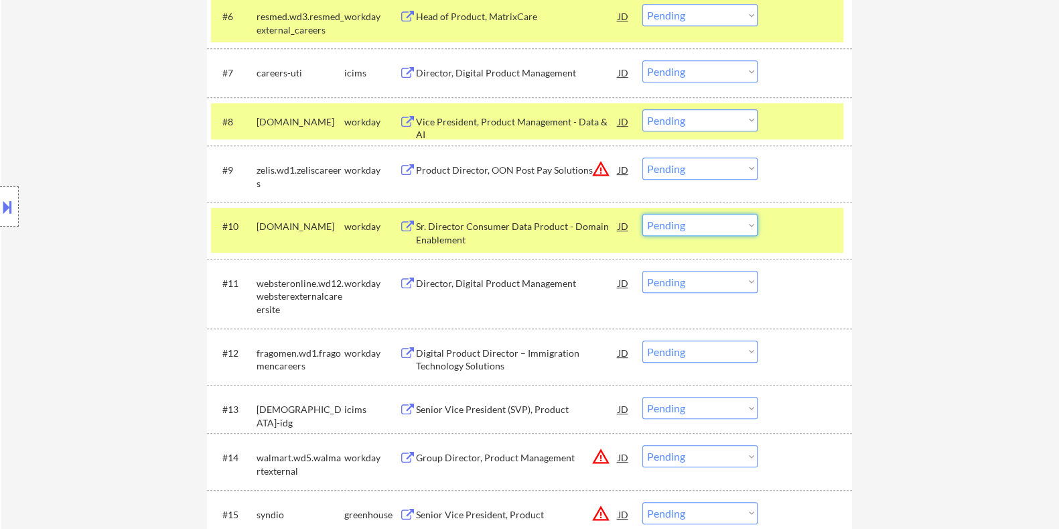
click at [724, 229] on select "Choose an option... Pending Applied Excluded (Questions) Excluded (Expired) Exc…" at bounding box center [700, 225] width 115 height 22
click at [643, 214] on select "Choose an option... Pending Applied Excluded (Questions) Excluded (Expired) Exc…" at bounding box center [700, 225] width 115 height 22
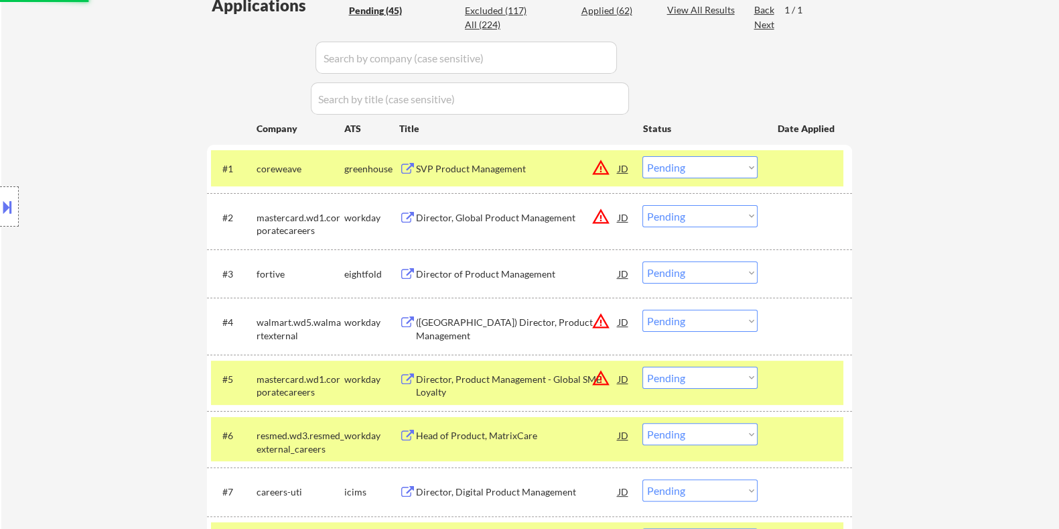
select select ""pending""
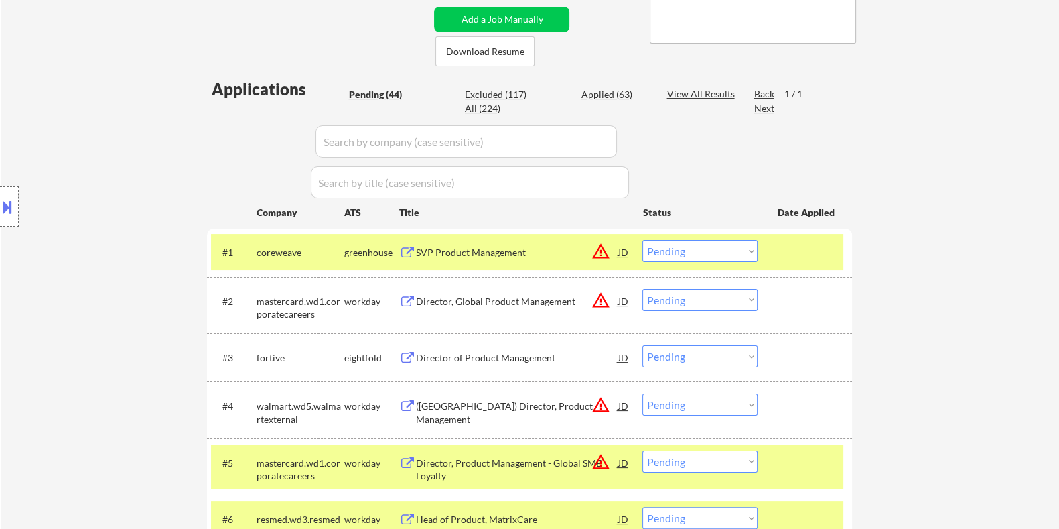
scroll to position [543, 0]
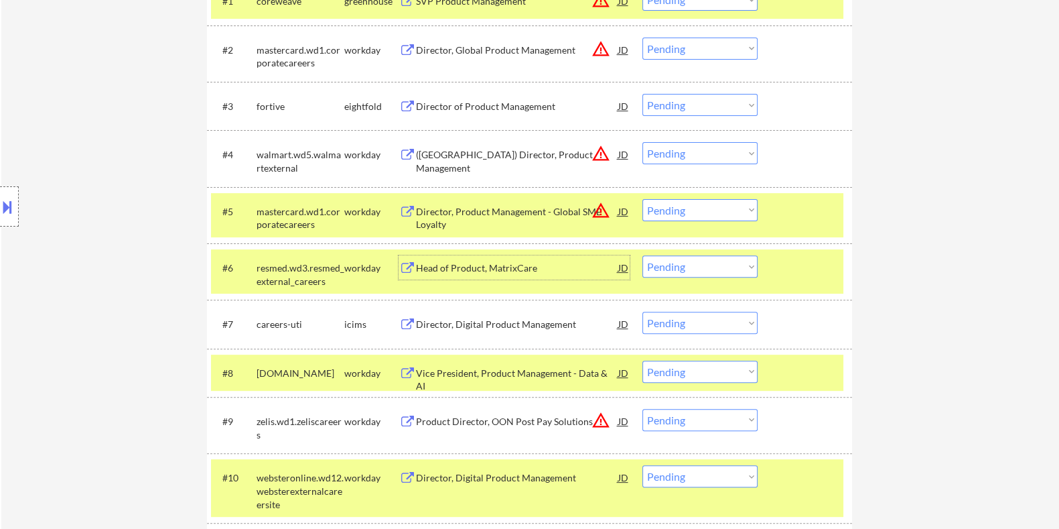
click at [491, 269] on div "Head of Product, MatrixCare" at bounding box center [516, 267] width 202 height 13
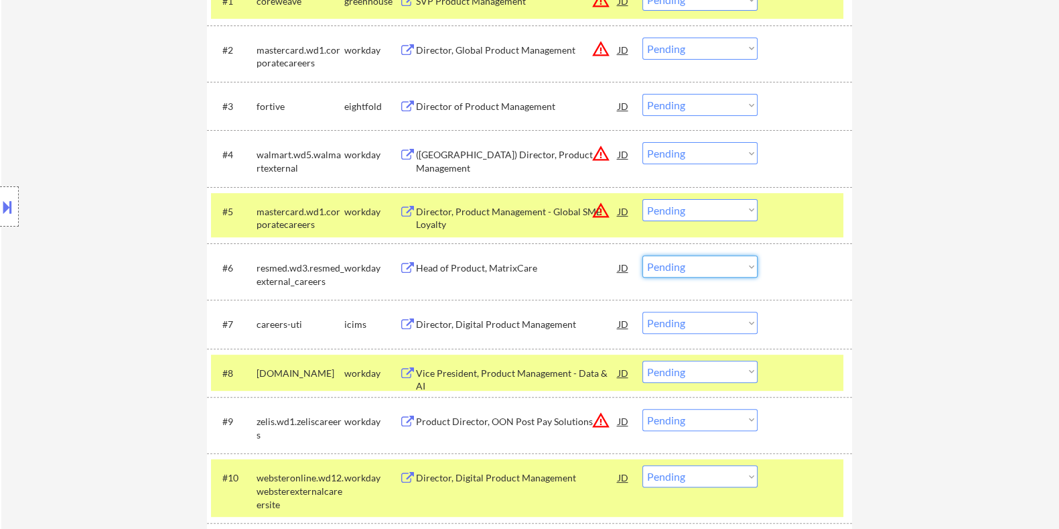
click at [726, 259] on select "Choose an option... Pending Applied Excluded (Questions) Excluded (Expired) Exc…" at bounding box center [700, 266] width 115 height 22
click at [643, 255] on select "Choose an option... Pending Applied Excluded (Questions) Excluded (Expired) Exc…" at bounding box center [700, 266] width 115 height 22
select select ""pending""
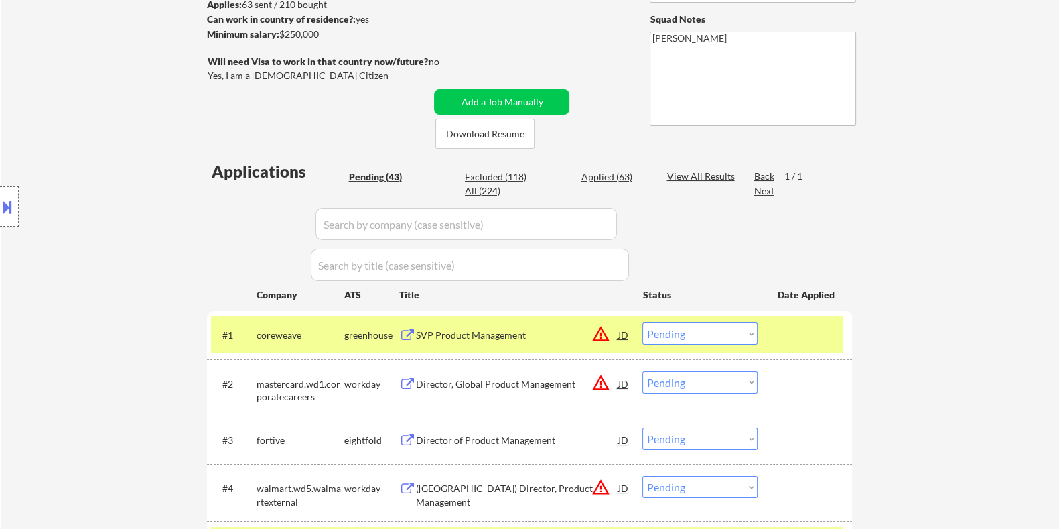
scroll to position [208, 0]
